Goal: Check status

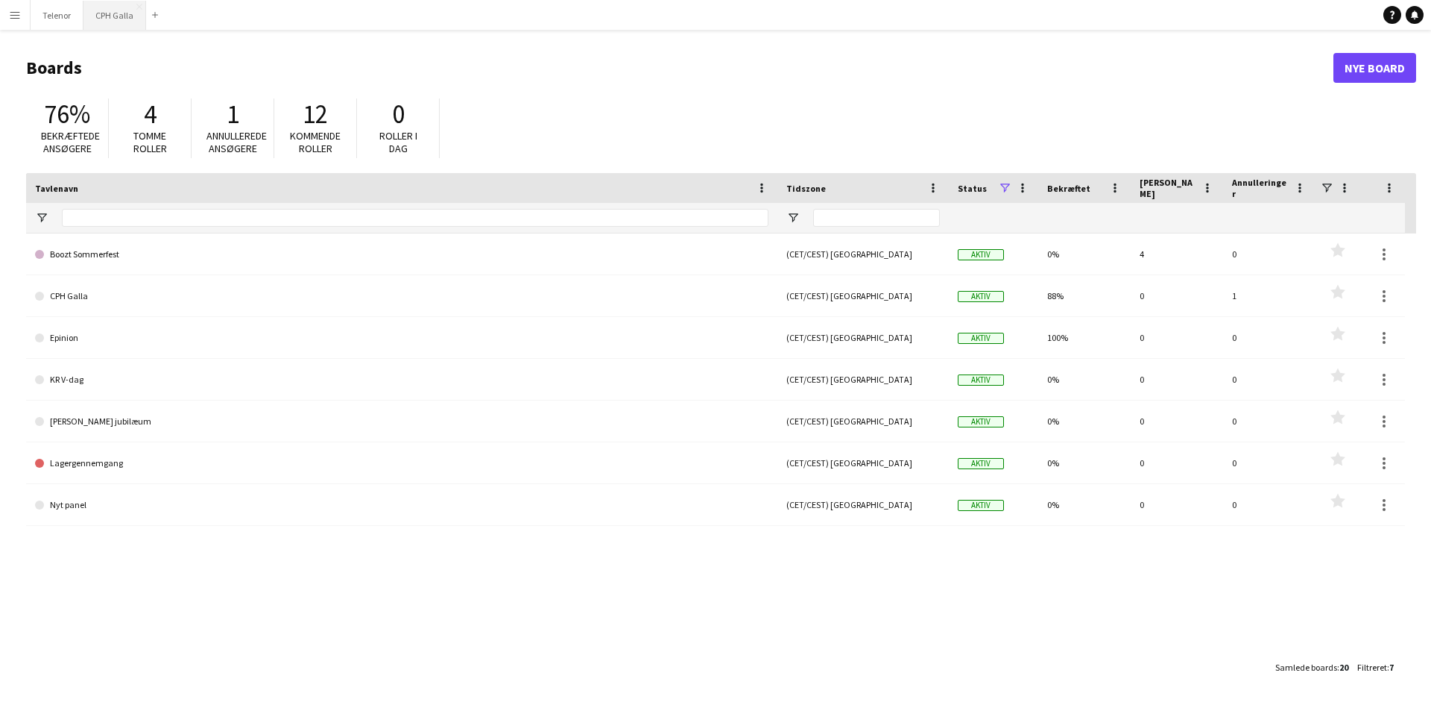
click at [104, 14] on button "CPH Galla Luk" at bounding box center [114, 15] width 63 height 29
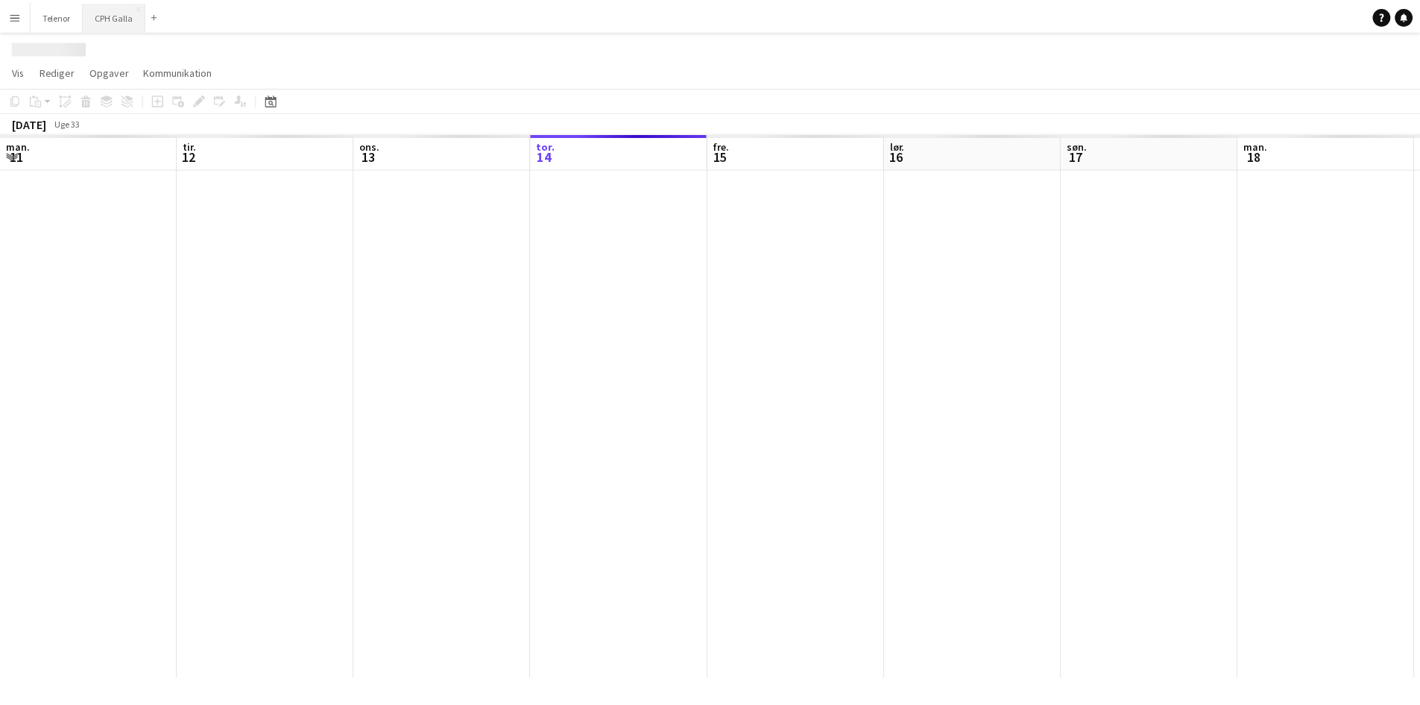
scroll to position [0, 356]
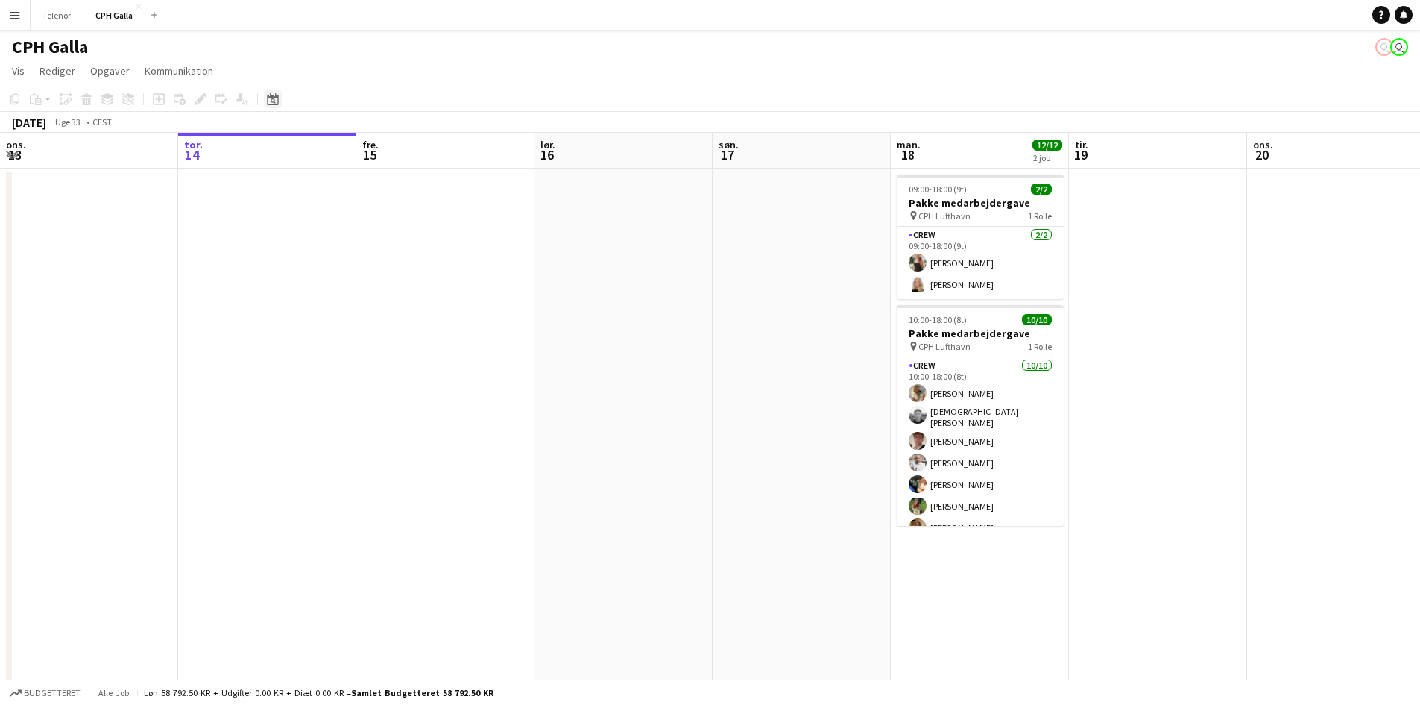
click at [269, 101] on icon "Datovælger" at bounding box center [273, 99] width 12 height 12
click at [355, 270] on span "22" at bounding box center [354, 270] width 18 height 18
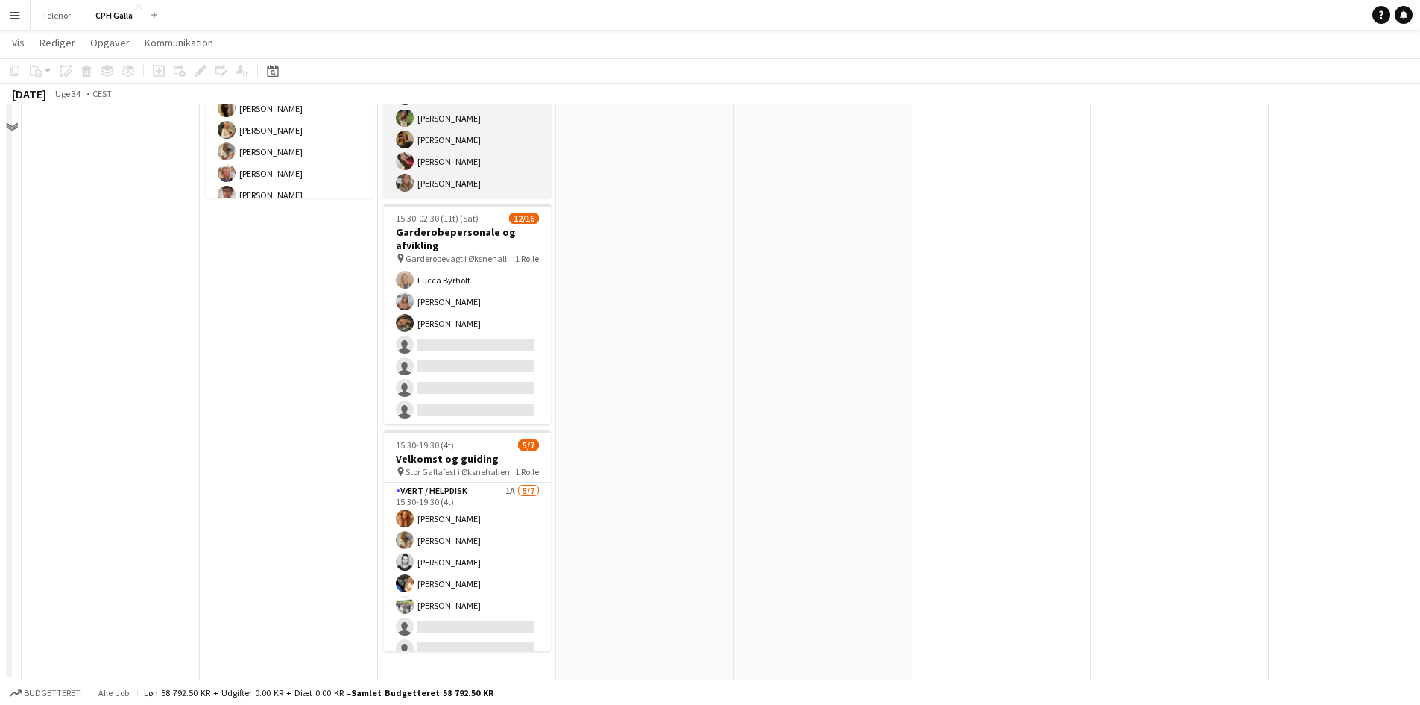
scroll to position [198, 0]
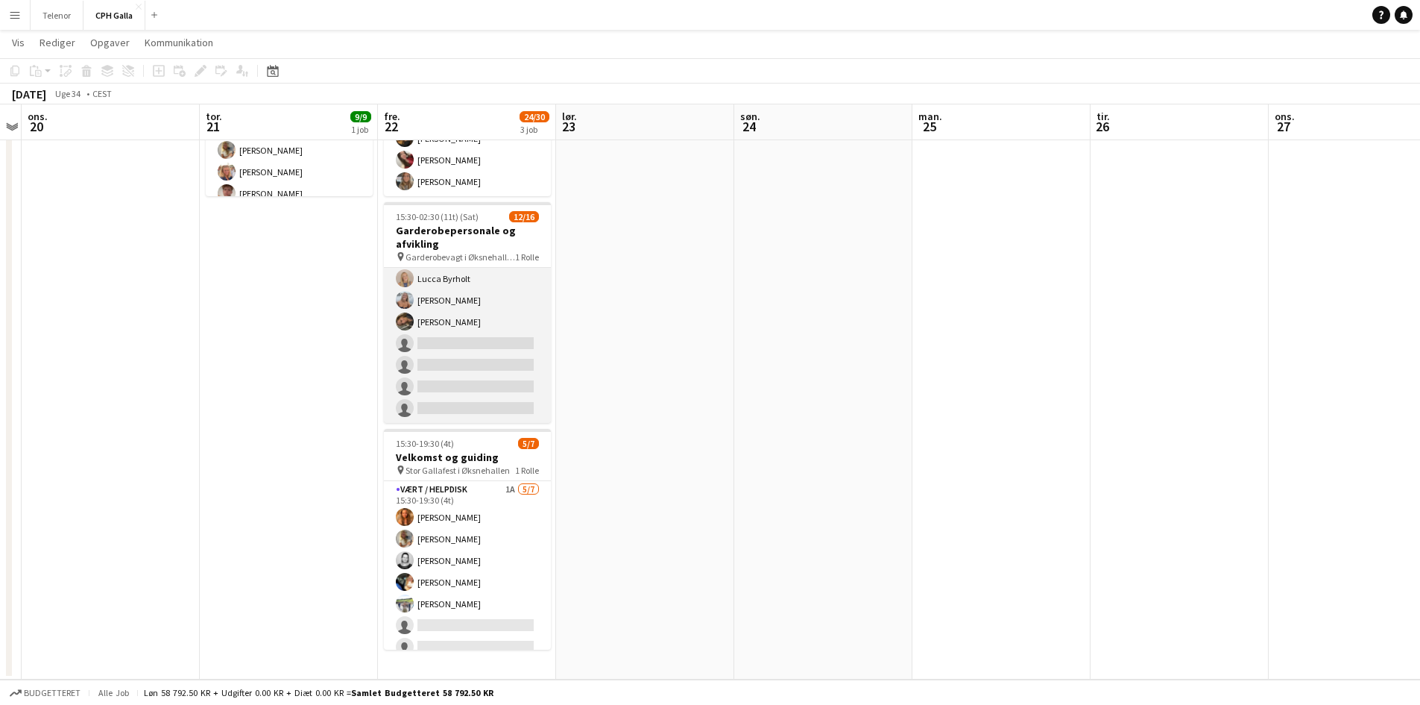
click at [470, 317] on app-card-role "Gaderobe personale 2A [DATE] 15:30-02:30 (11t) [PERSON_NAME] [PERSON_NAME] [PER…" at bounding box center [467, 235] width 167 height 375
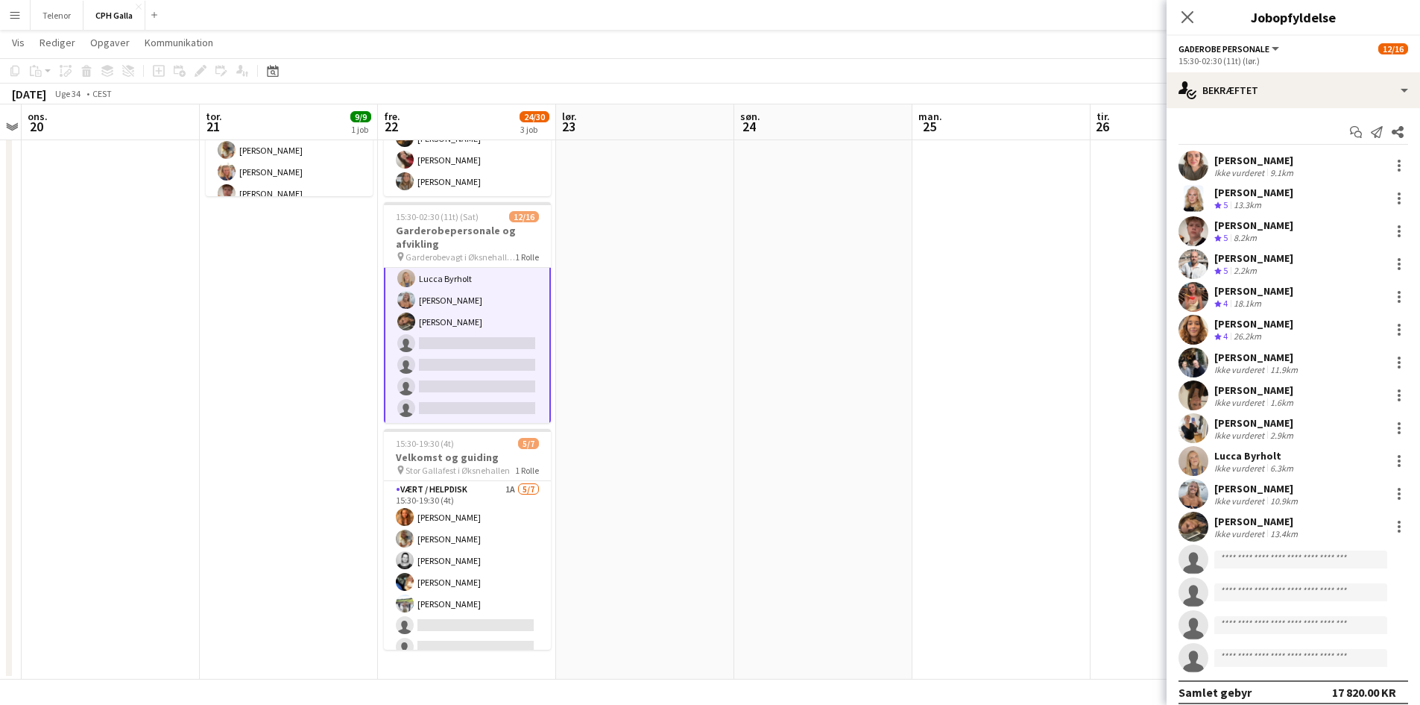
scroll to position [0, 0]
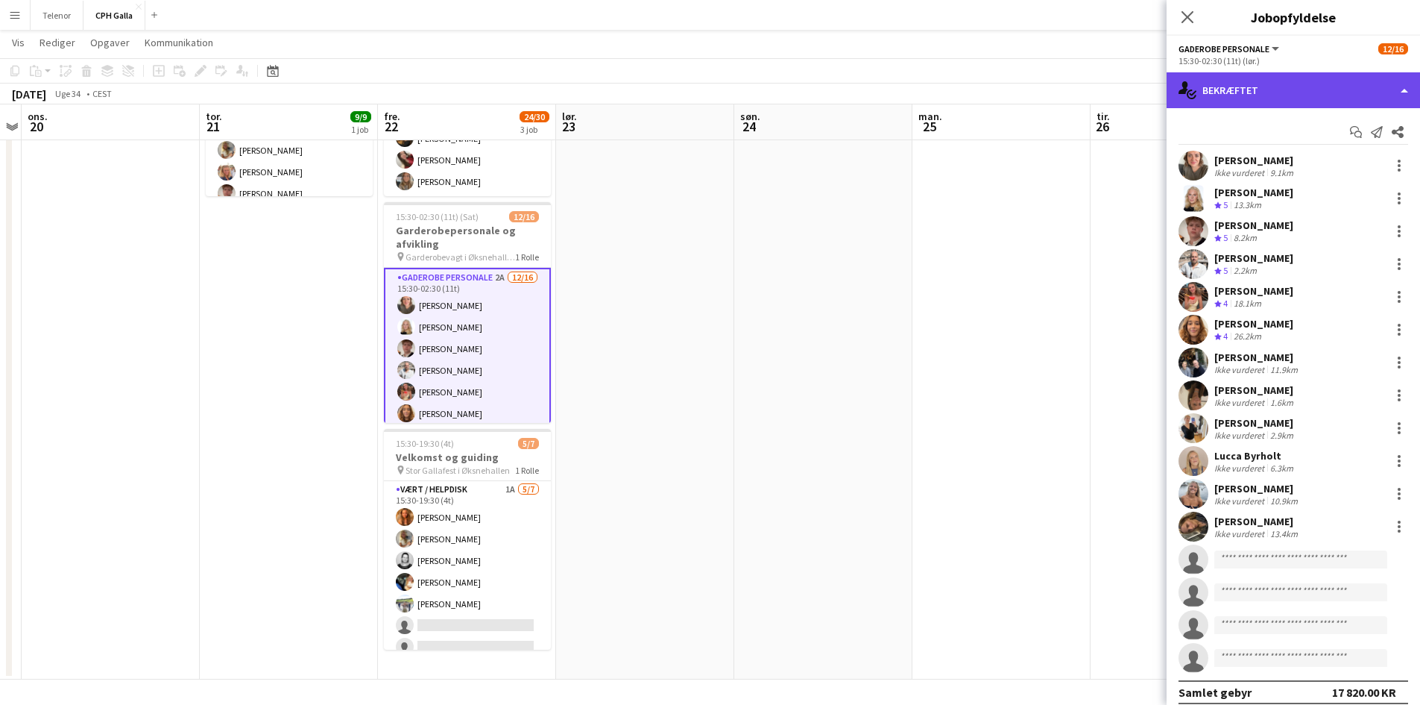
click at [1270, 88] on div "single-neutral-actions-check-2 Bekræftet" at bounding box center [1293, 90] width 253 height 36
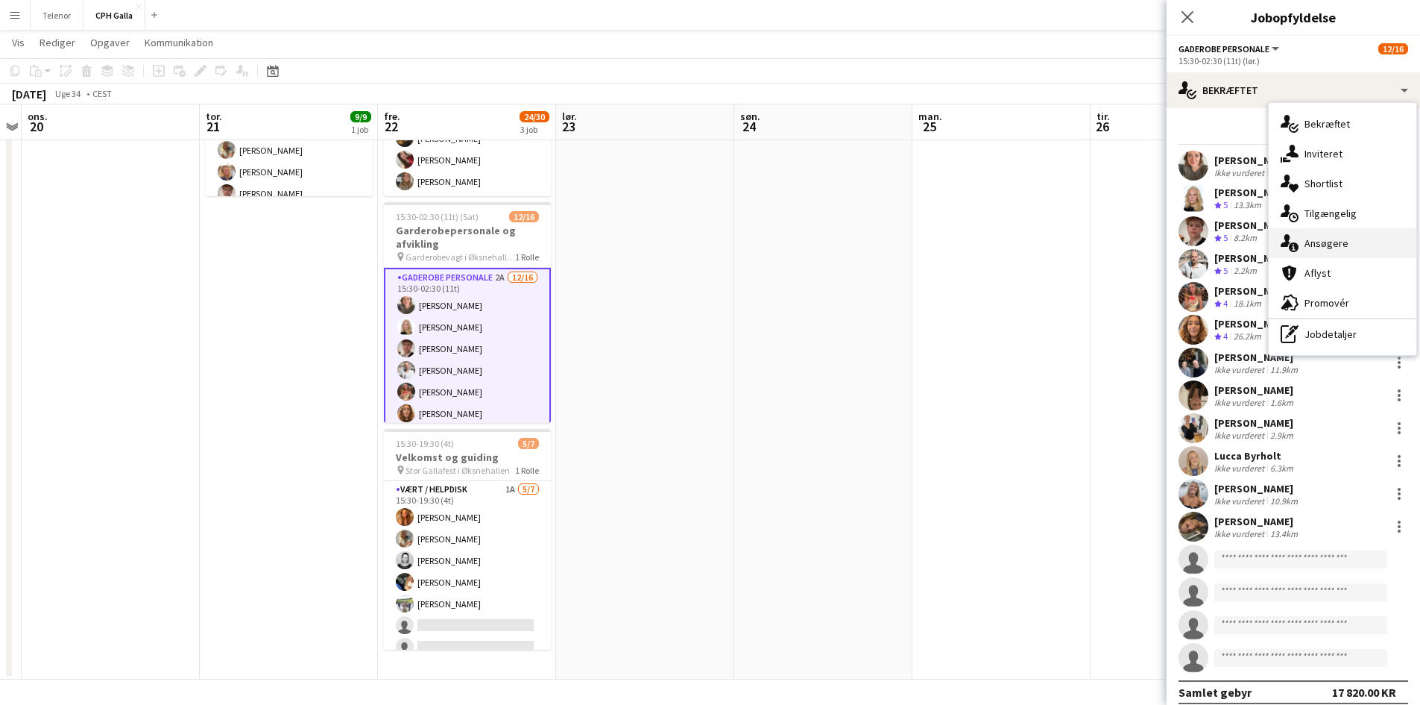
click at [1317, 235] on div "single-neutral-actions-information Ansøgere" at bounding box center [1343, 243] width 148 height 30
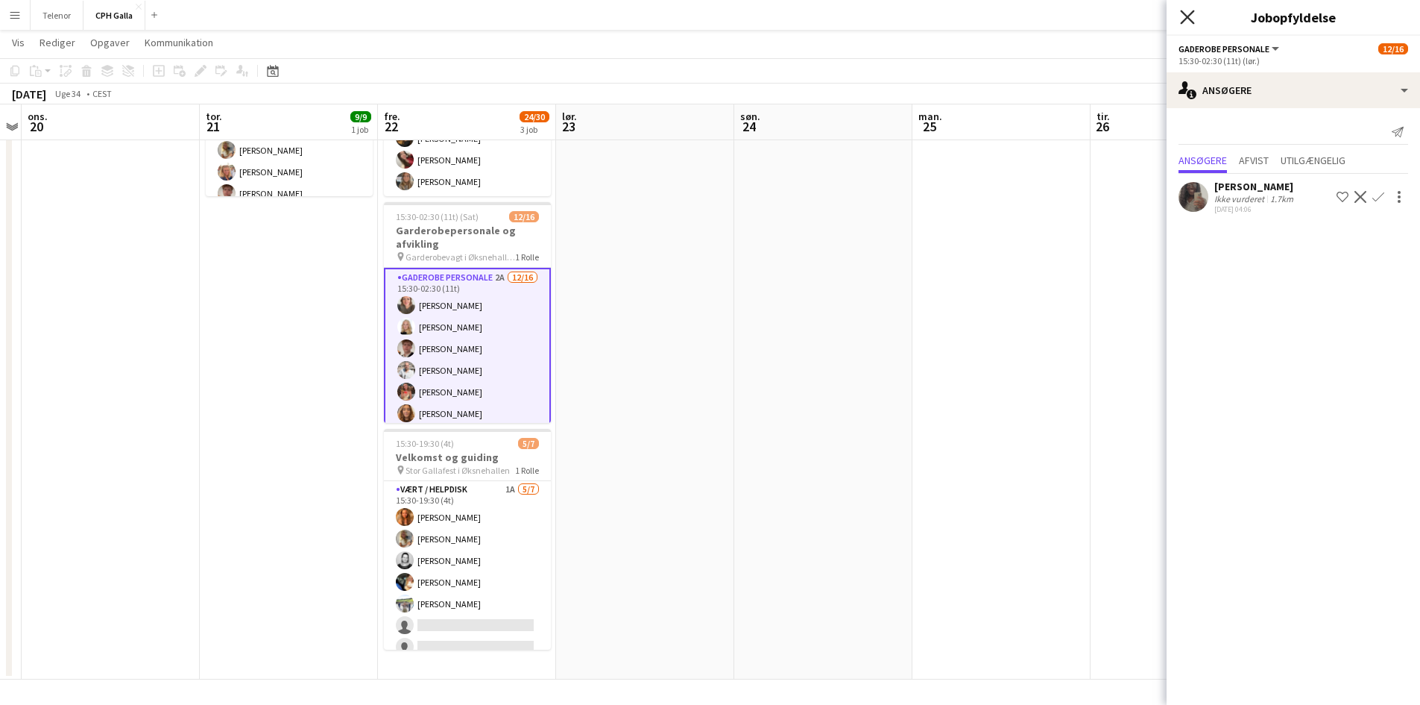
click at [1185, 15] on icon at bounding box center [1187, 17] width 14 height 14
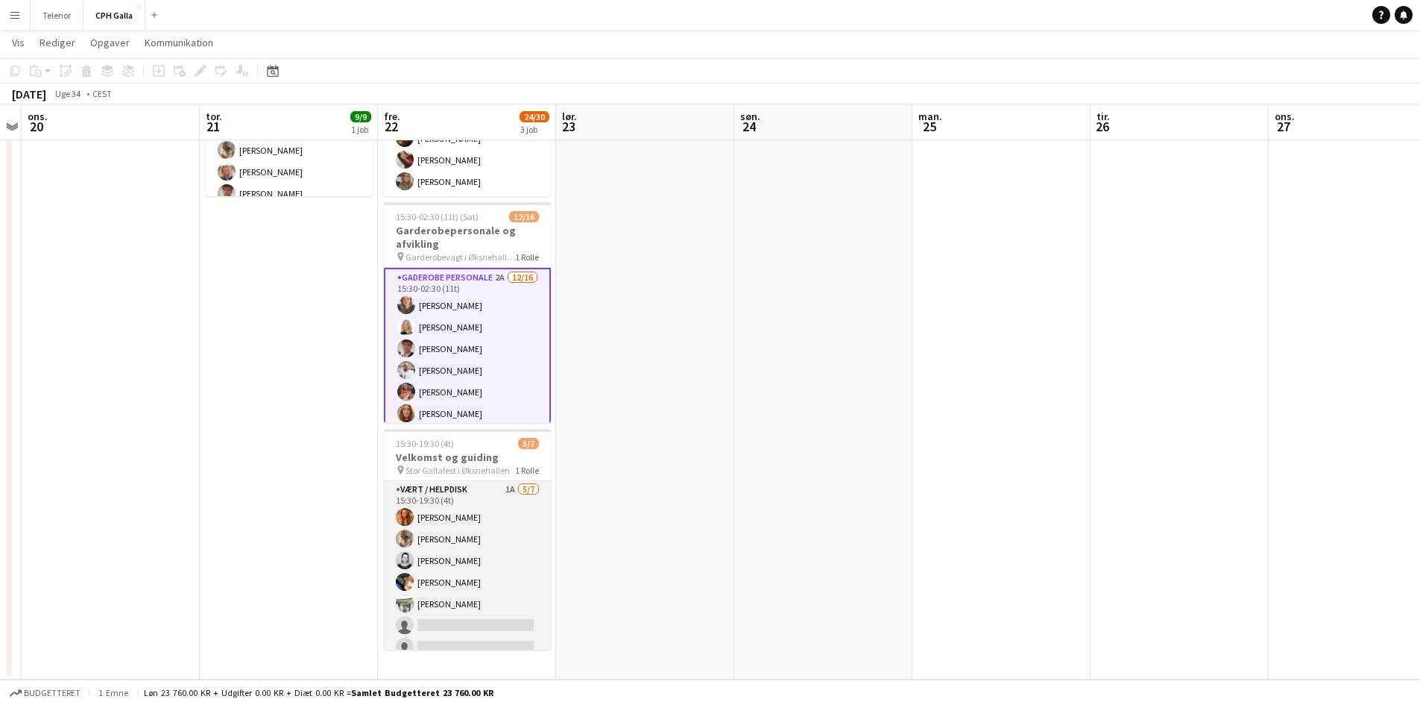
scroll to position [0, 511]
click at [505, 529] on app-card-role "Vært / Helpdisk 1A [DATE] 15:30-19:30 (4t) Vanilla Pryce Havana [PERSON_NAME] […" at bounding box center [468, 571] width 167 height 180
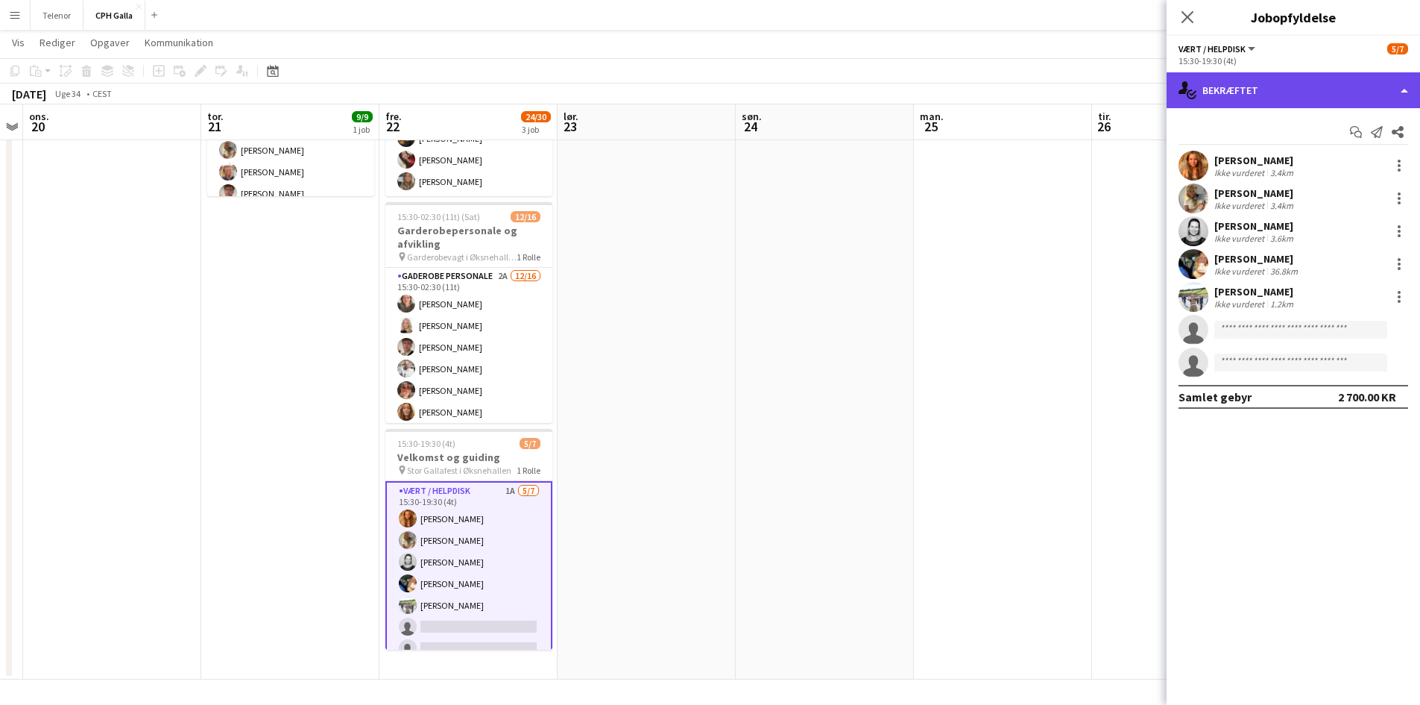
click at [1228, 94] on div "single-neutral-actions-check-2 Bekræftet" at bounding box center [1293, 90] width 253 height 36
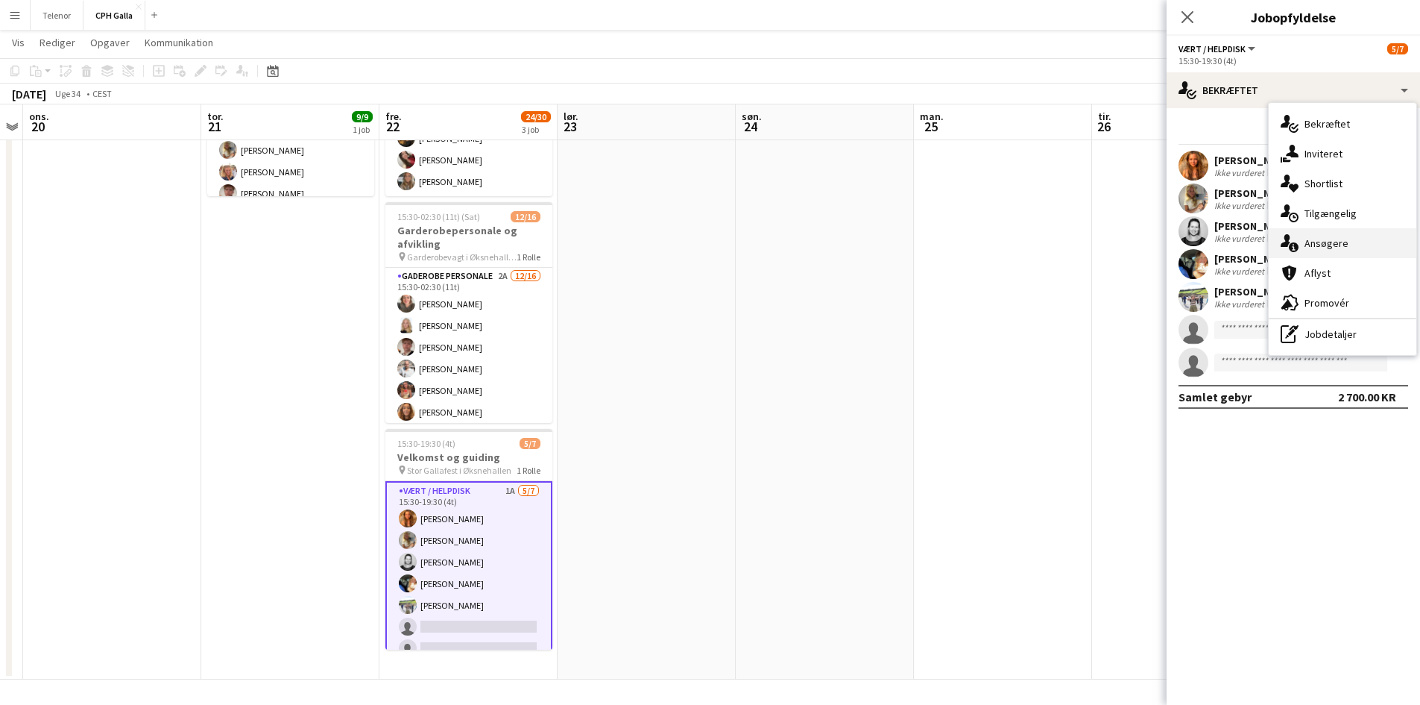
click at [1340, 245] on div "single-neutral-actions-information Ansøgere" at bounding box center [1343, 243] width 148 height 30
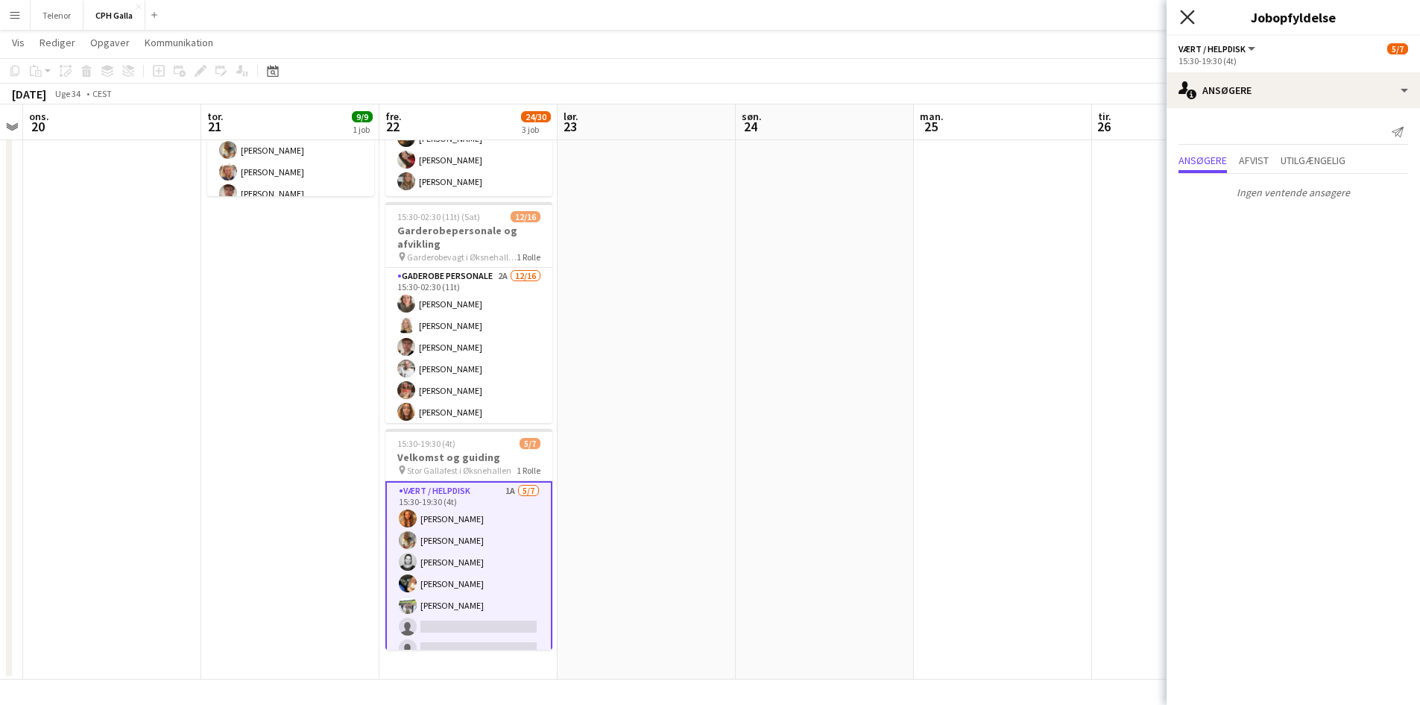
click at [1194, 13] on icon "Luk pop-in" at bounding box center [1187, 17] width 14 height 14
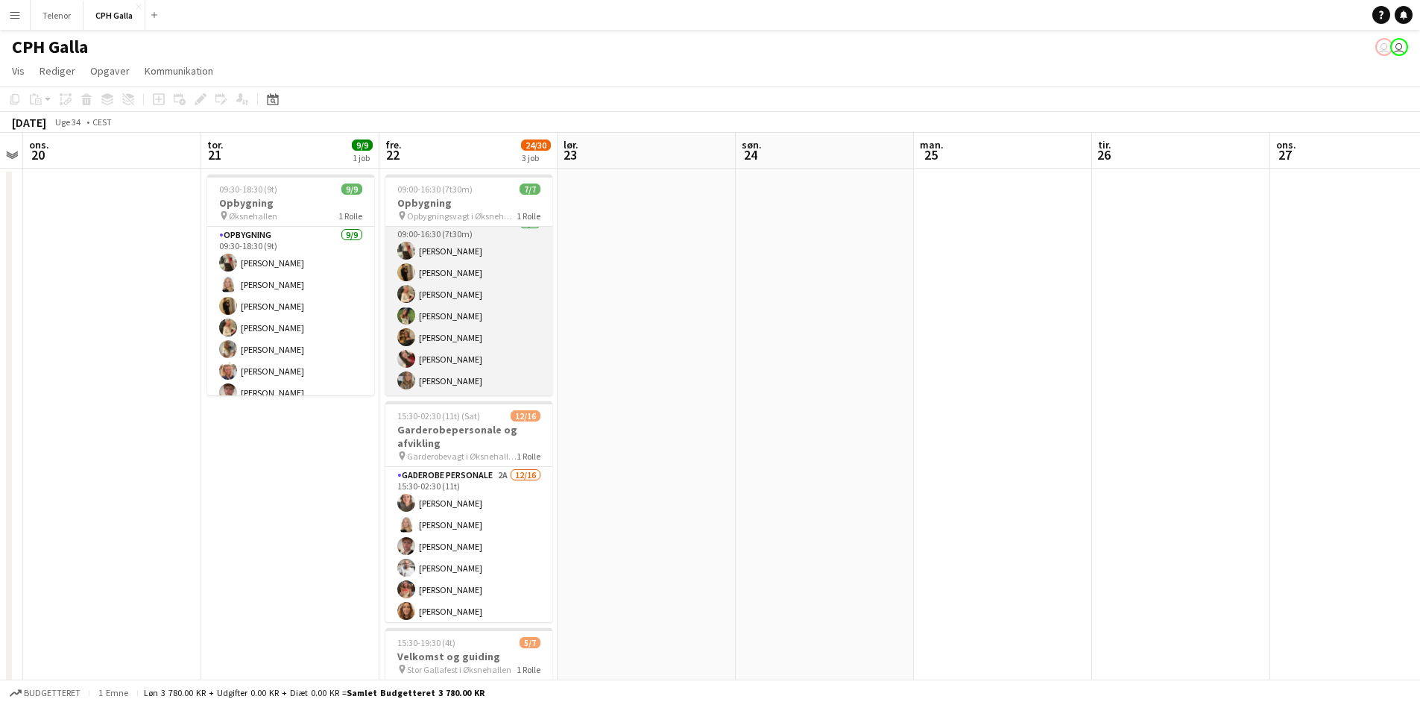
scroll to position [198, 0]
